Goal: Connect with others: Establish contact or relationships with other users

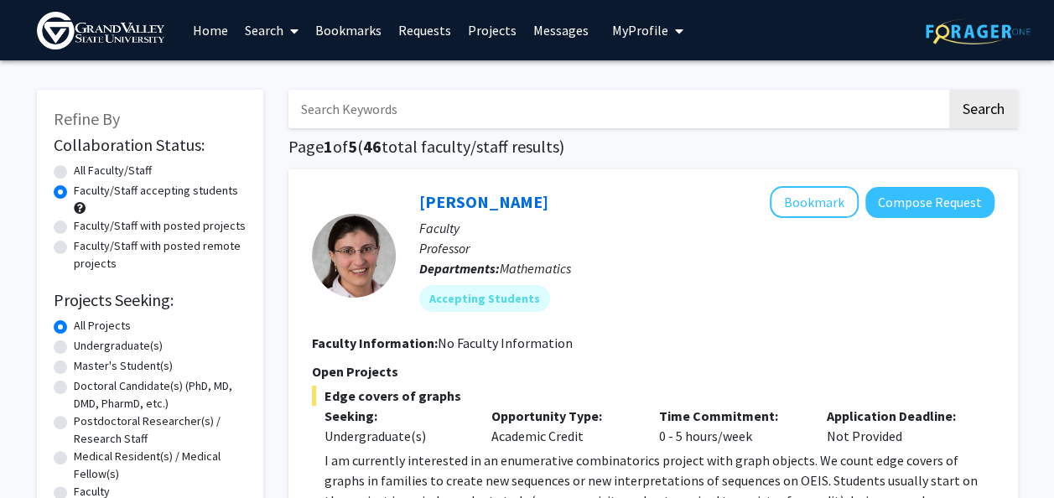
click at [384, 34] on link "Bookmarks" at bounding box center [348, 30] width 83 height 59
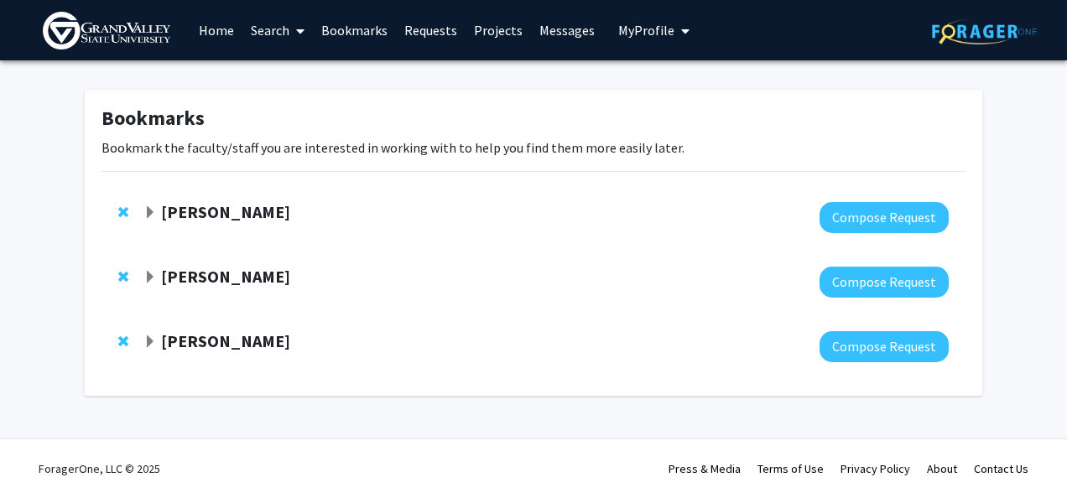
click at [359, 33] on link "Bookmarks" at bounding box center [354, 30] width 83 height 59
click at [354, 231] on div at bounding box center [545, 217] width 805 height 31
click at [252, 216] on strong "[PERSON_NAME]" at bounding box center [225, 211] width 129 height 21
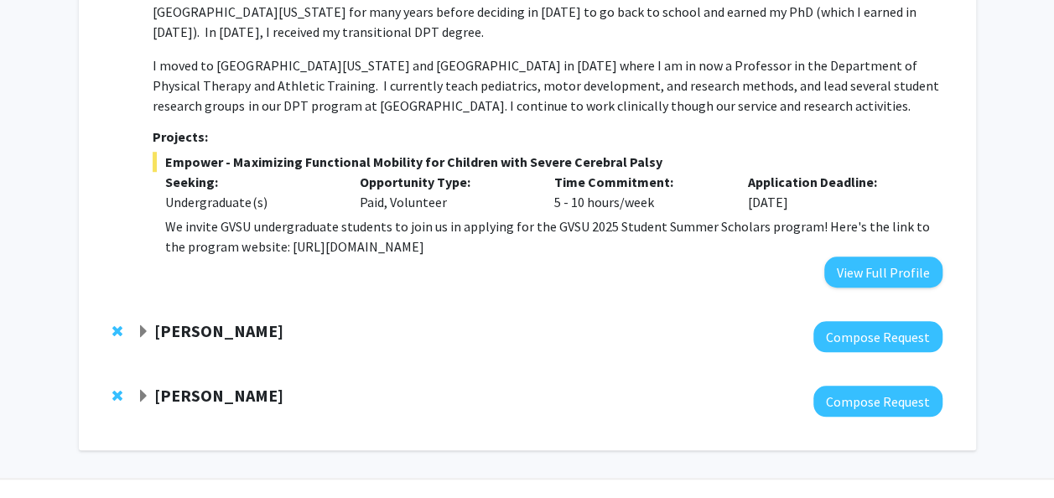
scroll to position [533, 0]
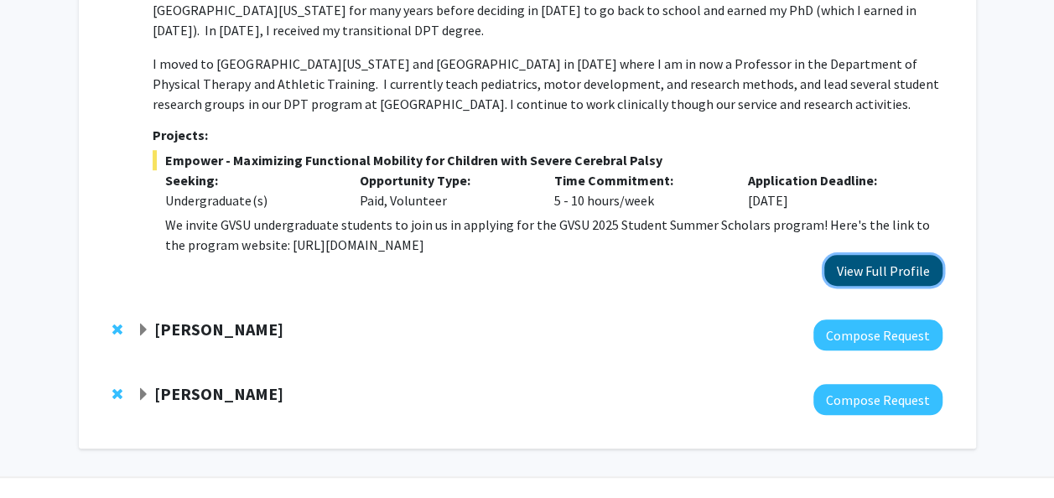
click at [857, 255] on button "View Full Profile" at bounding box center [884, 270] width 118 height 31
click at [215, 328] on strong "Bradford Dykes" at bounding box center [218, 329] width 129 height 21
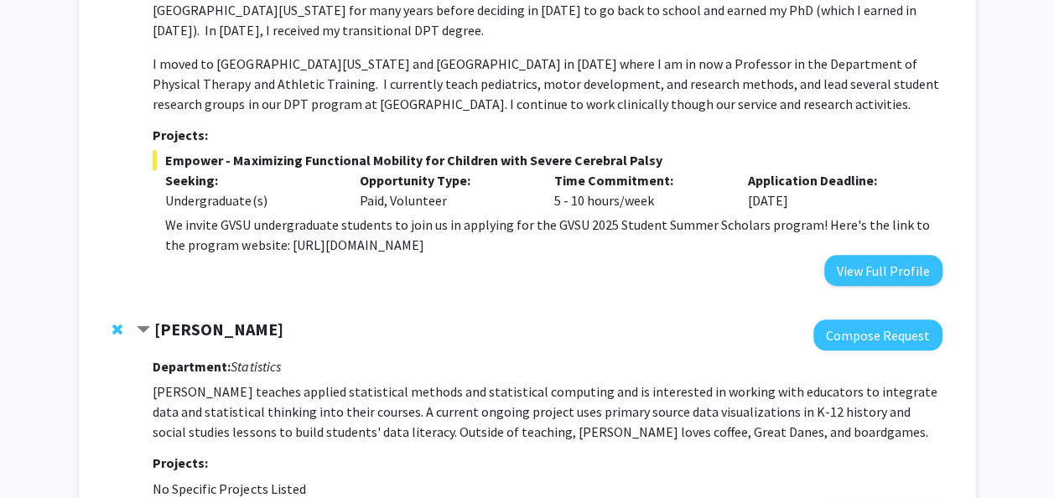
scroll to position [750, 0]
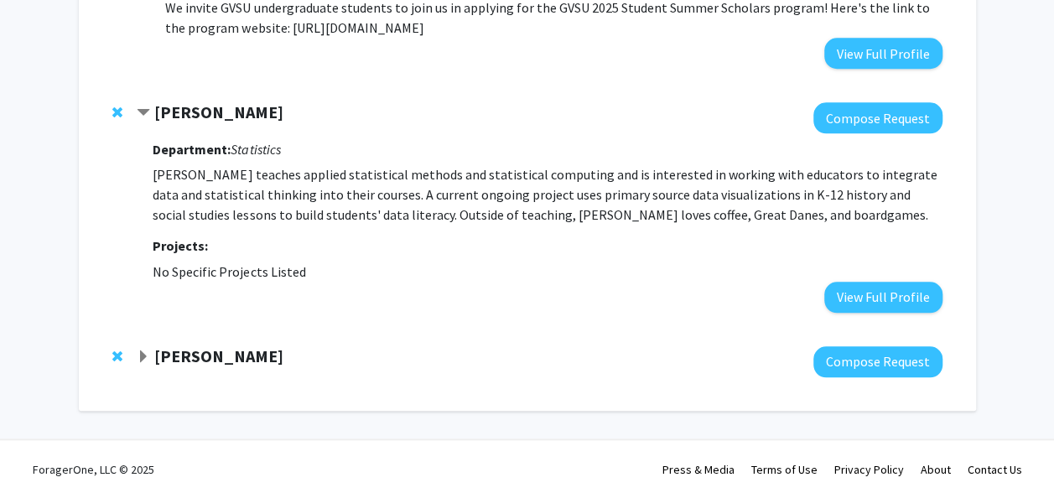
click at [279, 362] on strong "Elizabeth Flandreau" at bounding box center [218, 356] width 129 height 21
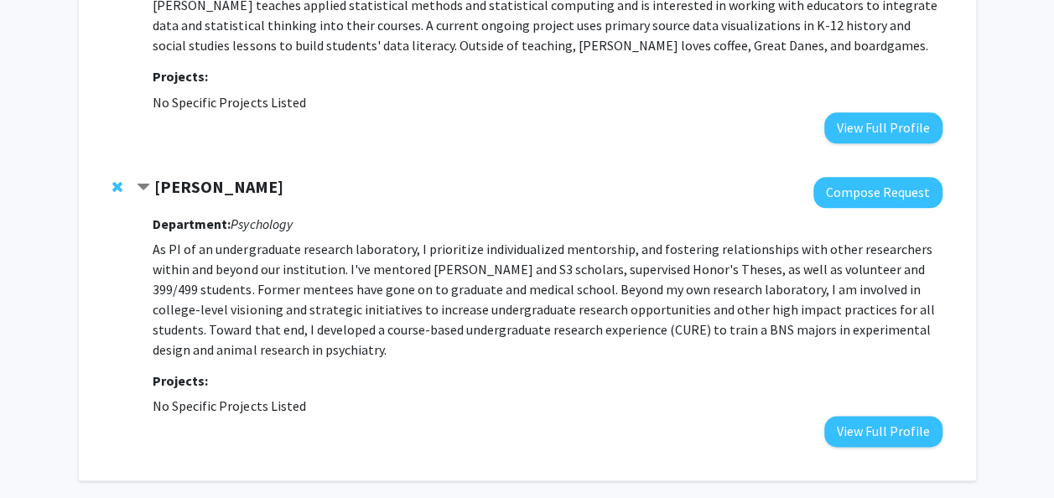
scroll to position [921, 0]
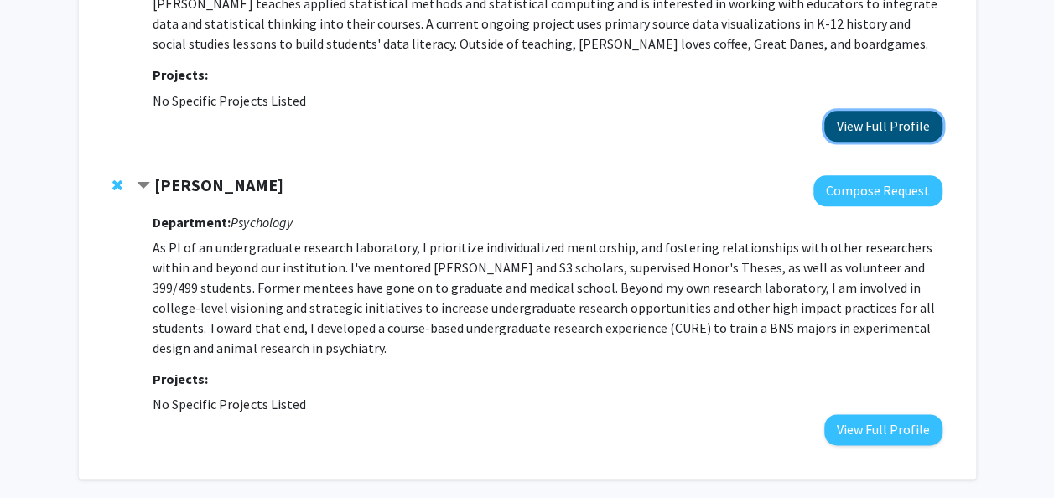
click at [856, 136] on button "View Full Profile" at bounding box center [884, 126] width 118 height 31
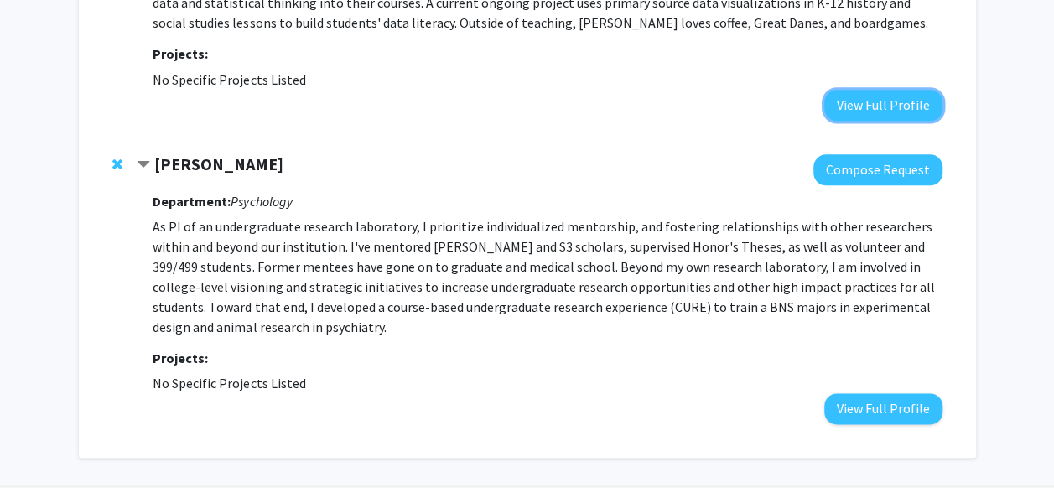
scroll to position [984, 0]
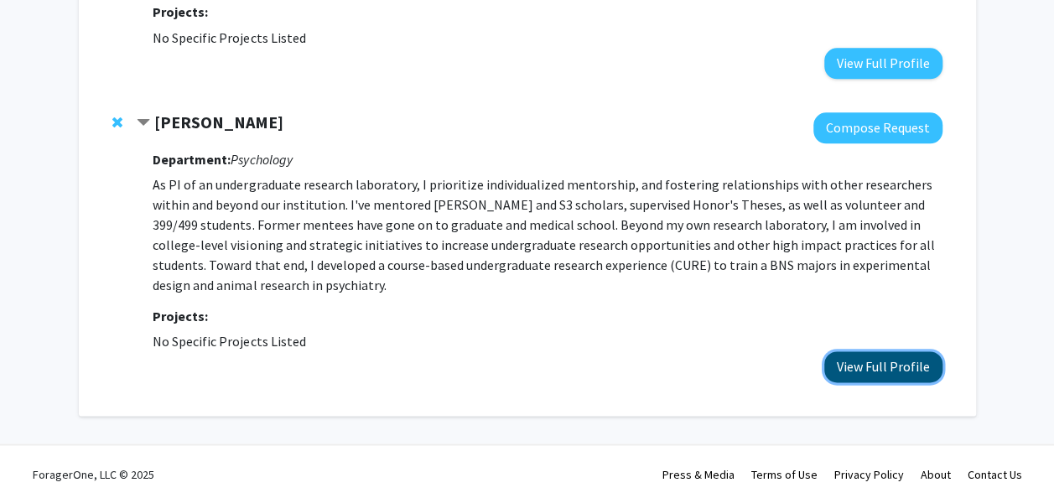
click at [869, 355] on button "View Full Profile" at bounding box center [884, 366] width 118 height 31
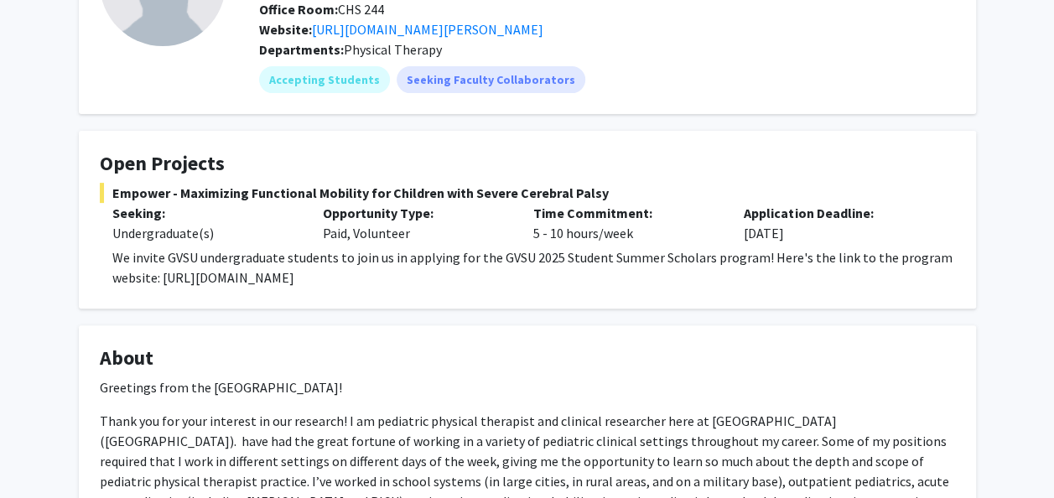
scroll to position [174, 0]
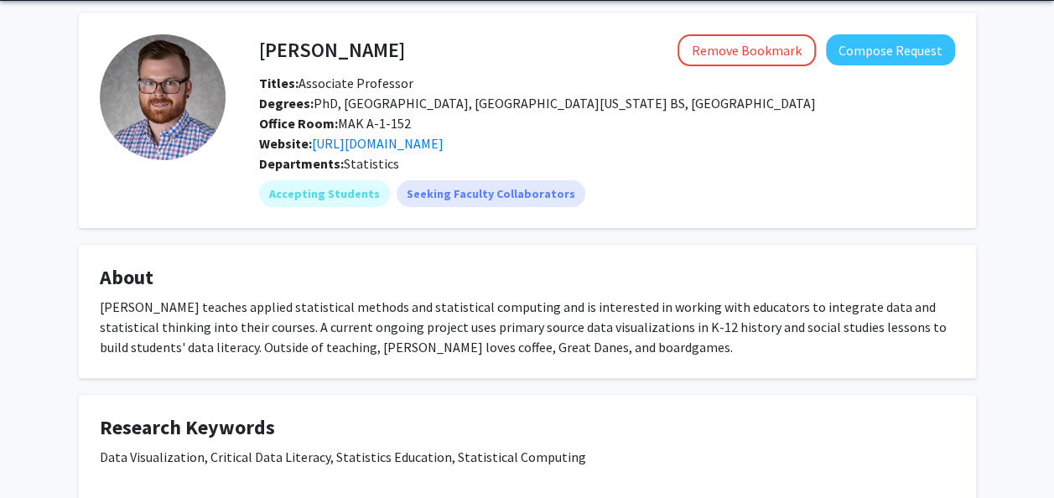
scroll to position [60, 0]
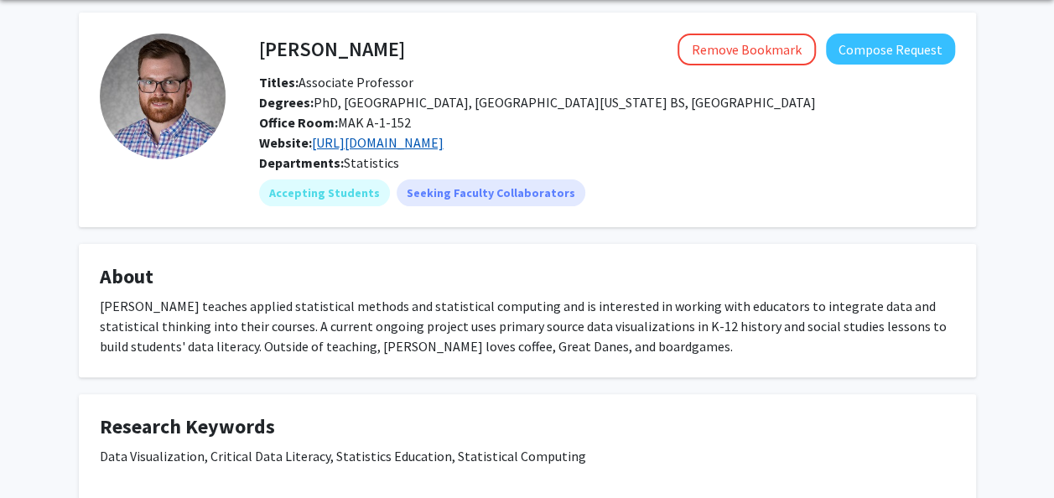
click at [383, 147] on link "https://www.gvsu.edu/stat/faculty-staff-3.htm?recordId_1=3FB8FC89-2838-BA3D-F09…" at bounding box center [378, 142] width 132 height 17
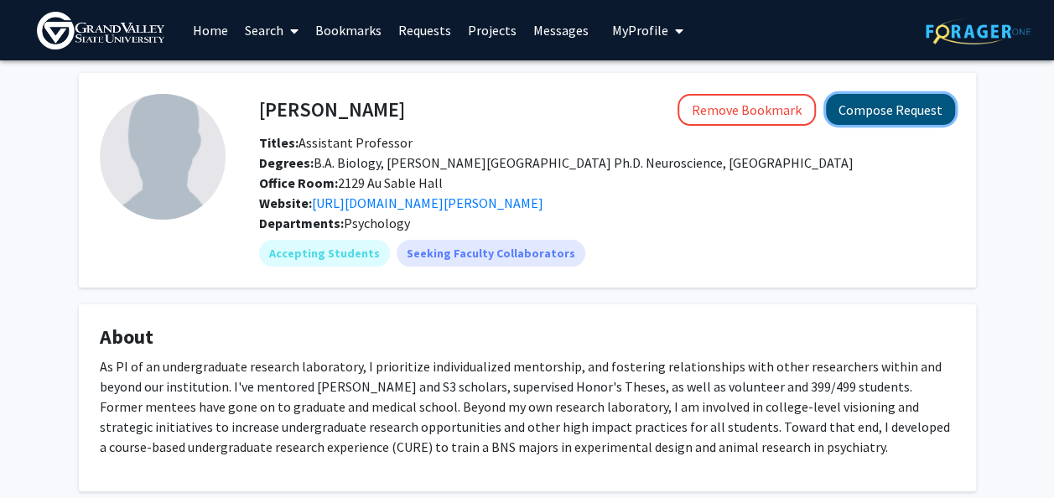
click at [872, 117] on button "Compose Request" at bounding box center [890, 109] width 129 height 31
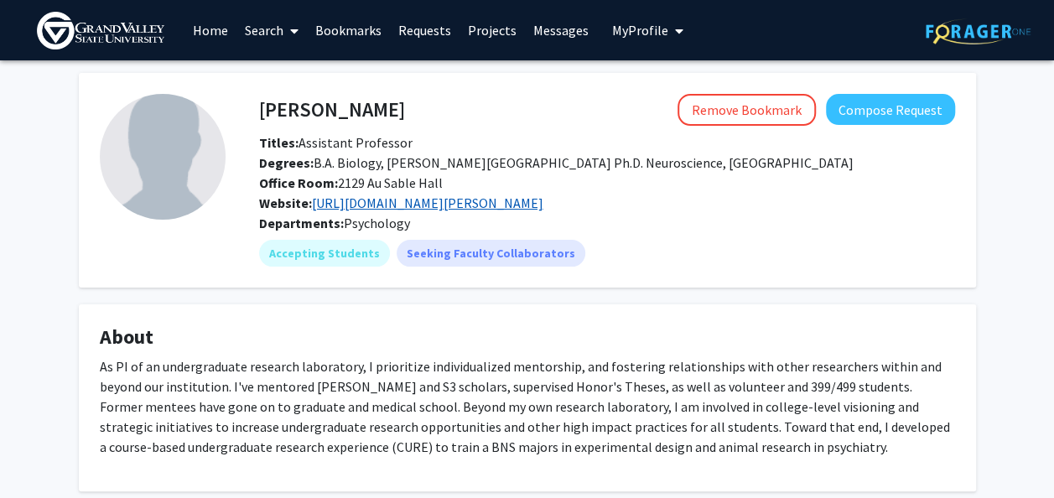
click at [384, 205] on link "https://www.gvsu.edu/psychology/flandreau-elizabeth-232.htm" at bounding box center [428, 203] width 232 height 17
